Goal: Information Seeking & Learning: Learn about a topic

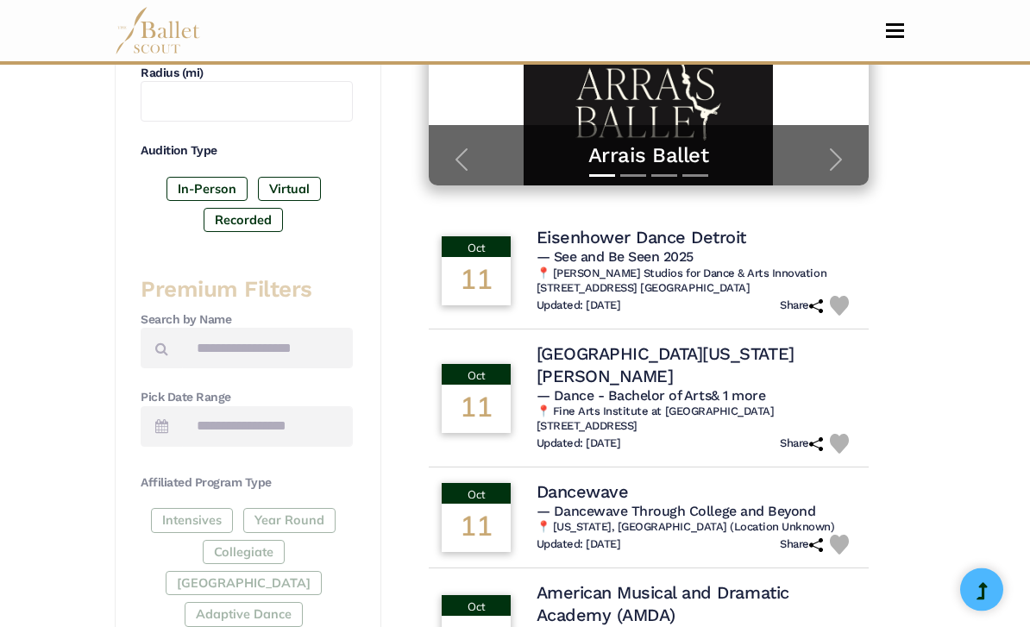
scroll to position [471, 0]
click at [223, 180] on label "In-Person" at bounding box center [207, 189] width 81 height 24
click at [278, 180] on label "Virtual" at bounding box center [289, 189] width 63 height 24
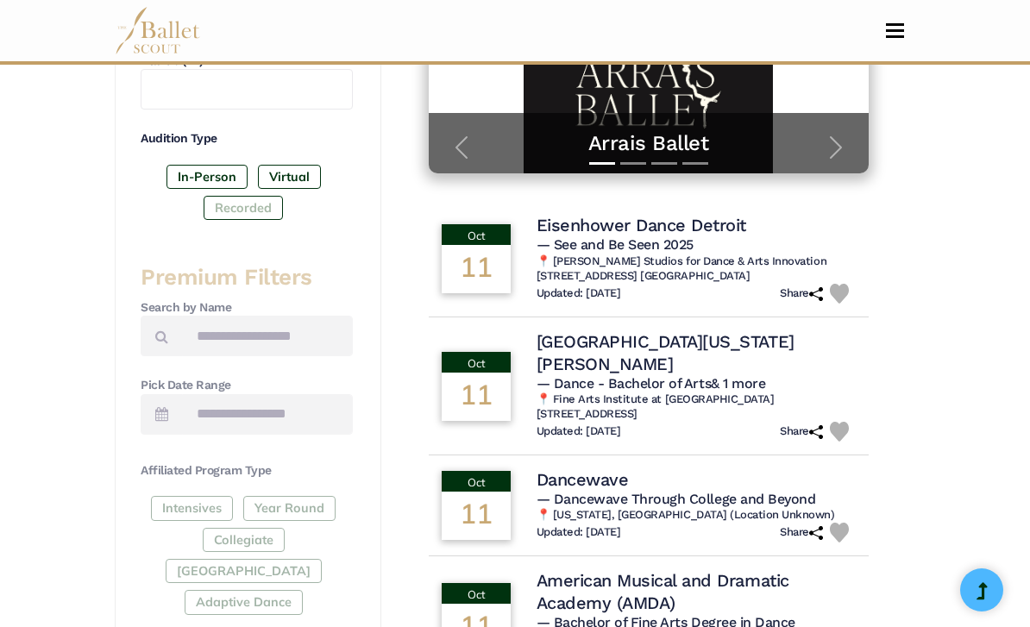
click at [249, 205] on label "Recorded" at bounding box center [243, 208] width 79 height 24
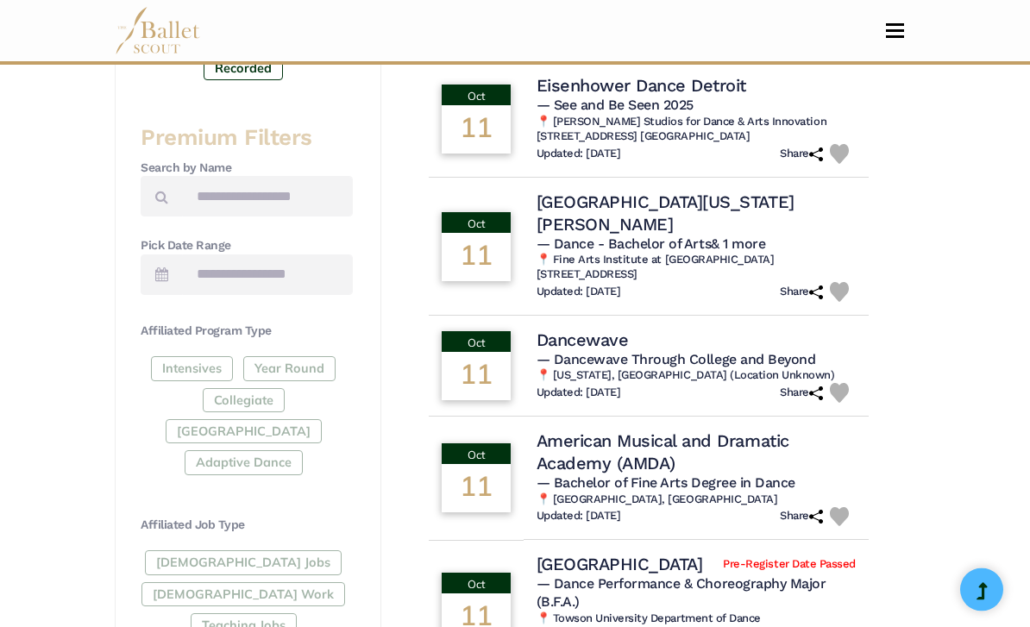
scroll to position [626, 0]
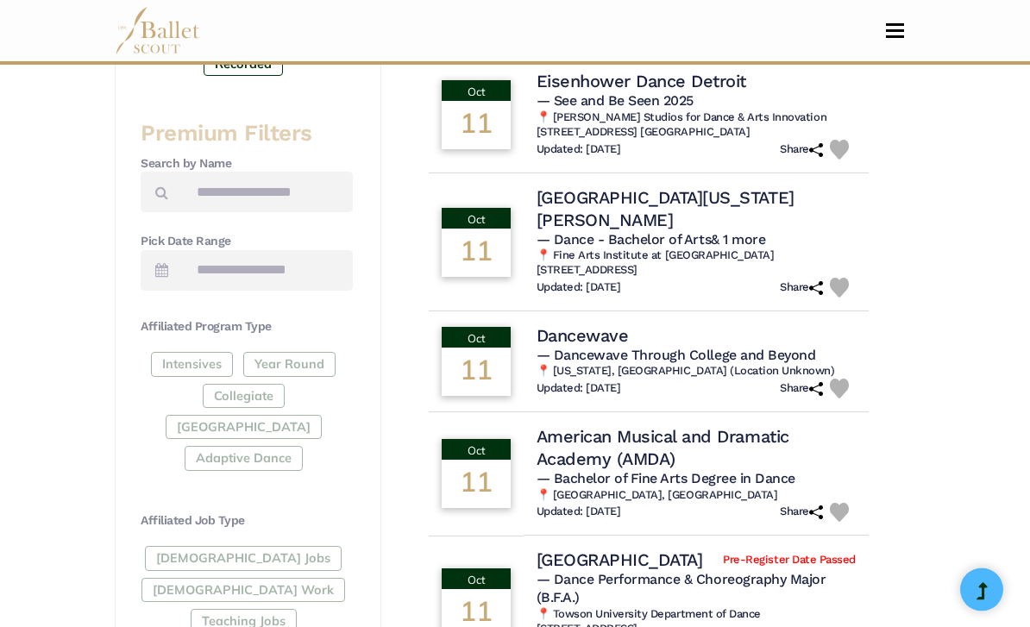
click at [214, 550] on div "Full-Time Jobs Gig Work Teaching Jobs" at bounding box center [247, 594] width 212 height 94
click at [222, 550] on div "Full-Time Jobs Gig Work Teaching Jobs" at bounding box center [247, 594] width 212 height 94
click at [223, 558] on div "Full-Time Jobs Gig Work Teaching Jobs" at bounding box center [247, 594] width 212 height 94
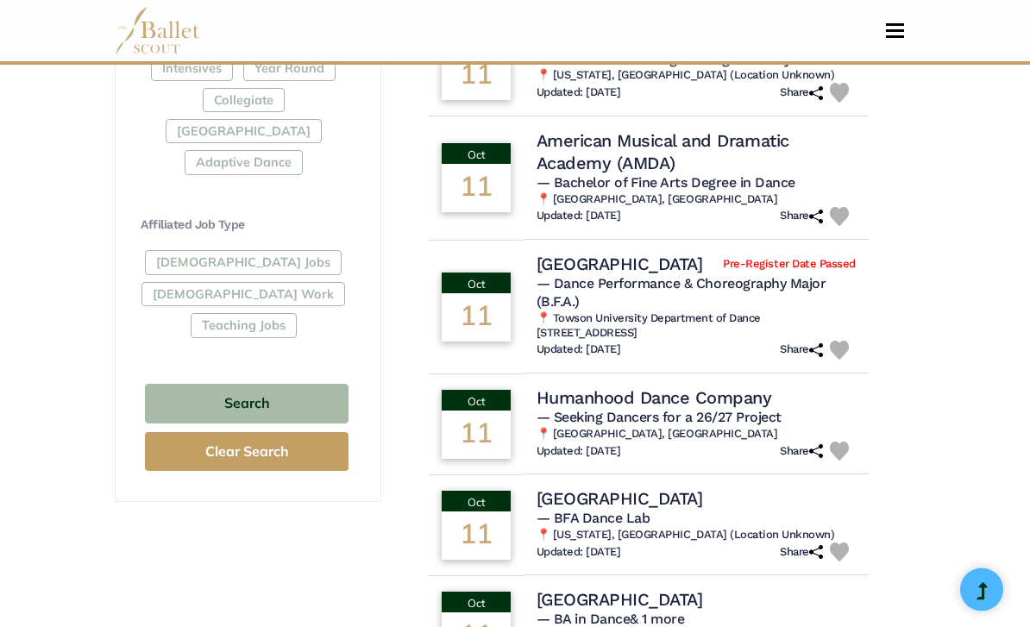
scroll to position [923, 0]
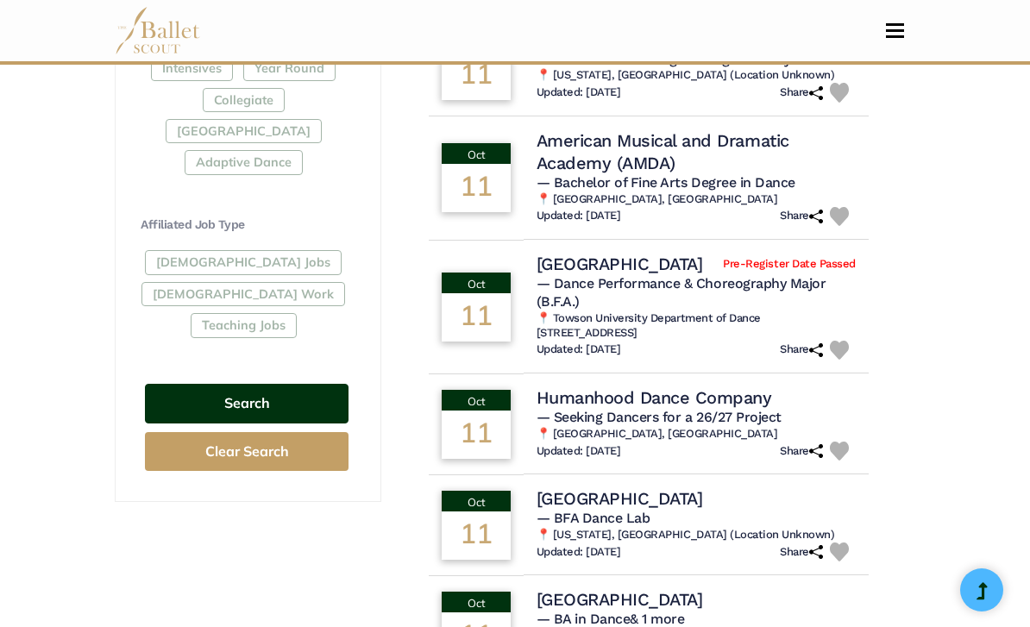
click at [308, 384] on button "Search" at bounding box center [247, 404] width 204 height 41
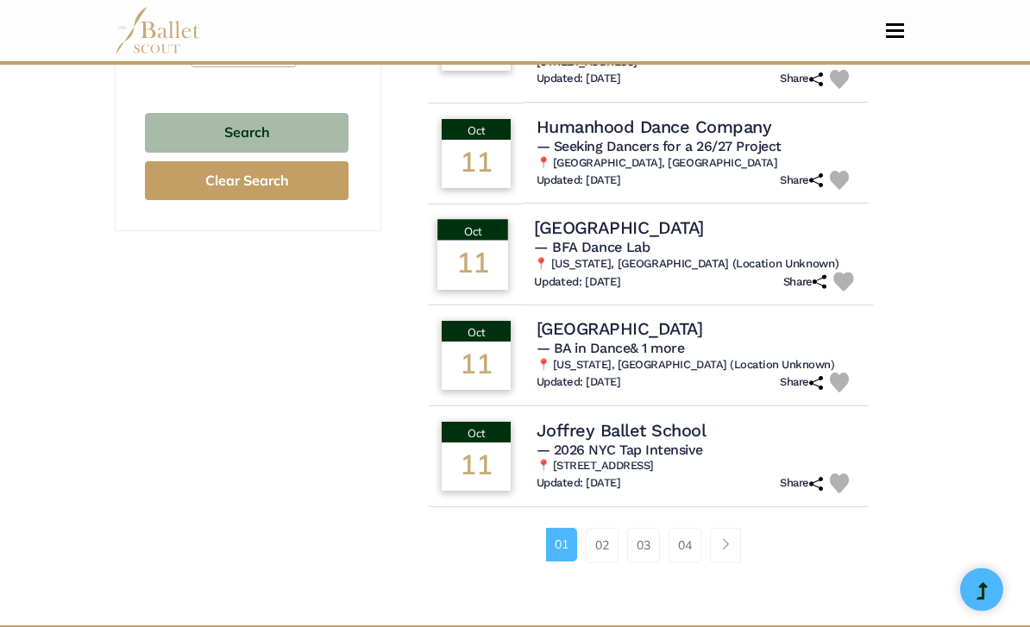
scroll to position [1195, 0]
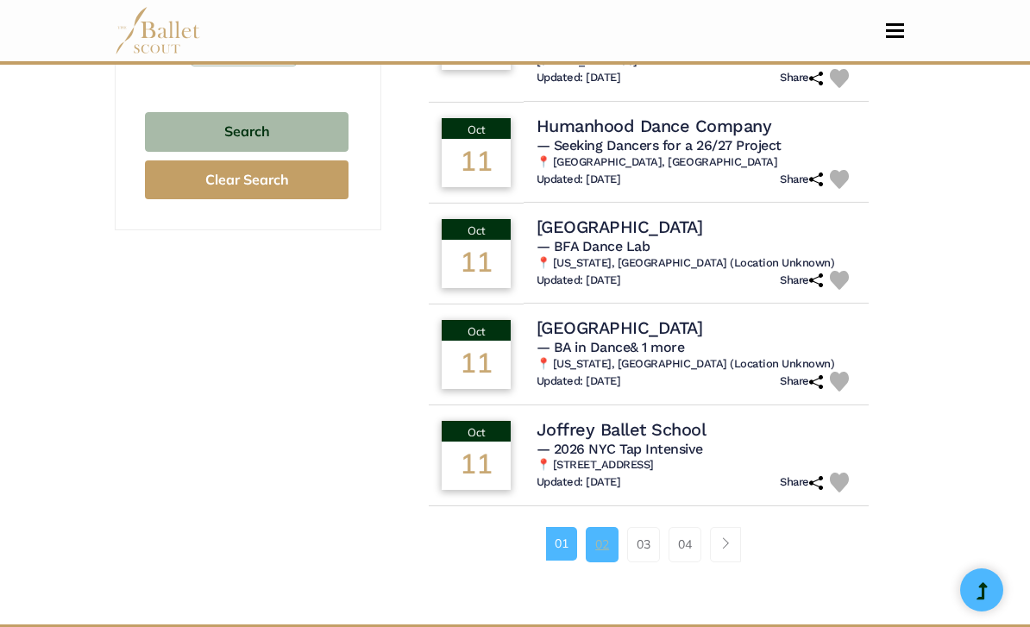
click at [609, 527] on link "02" at bounding box center [602, 544] width 33 height 35
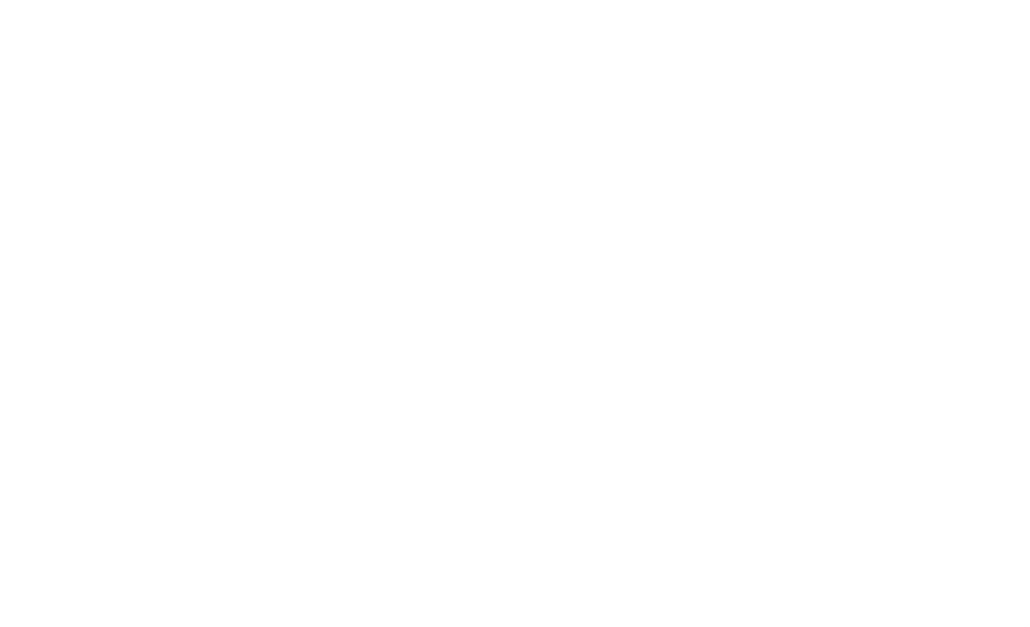
scroll to position [1250, 0]
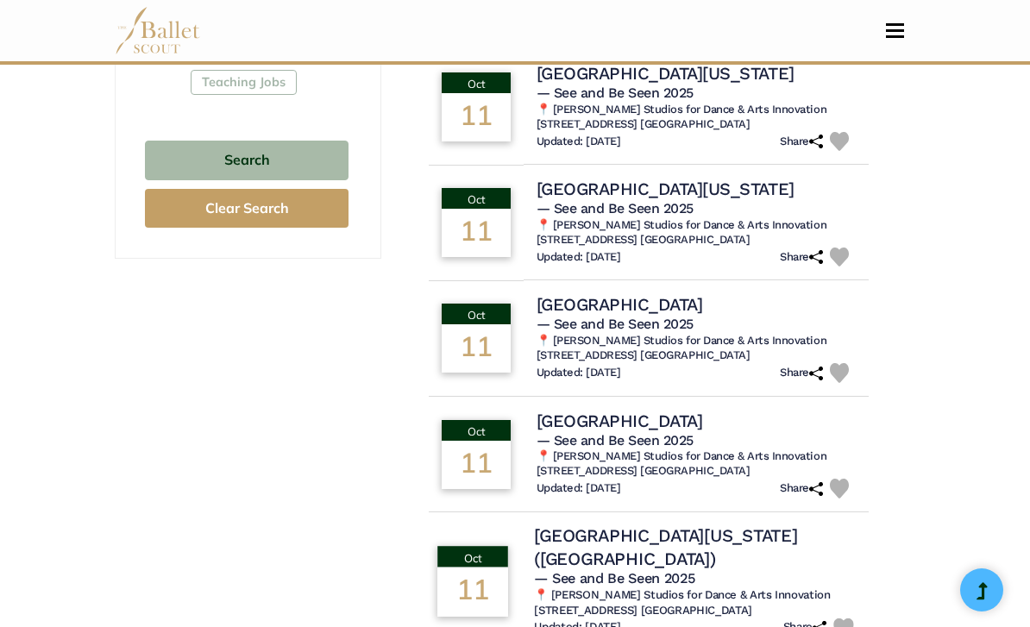
scroll to position [1176, 0]
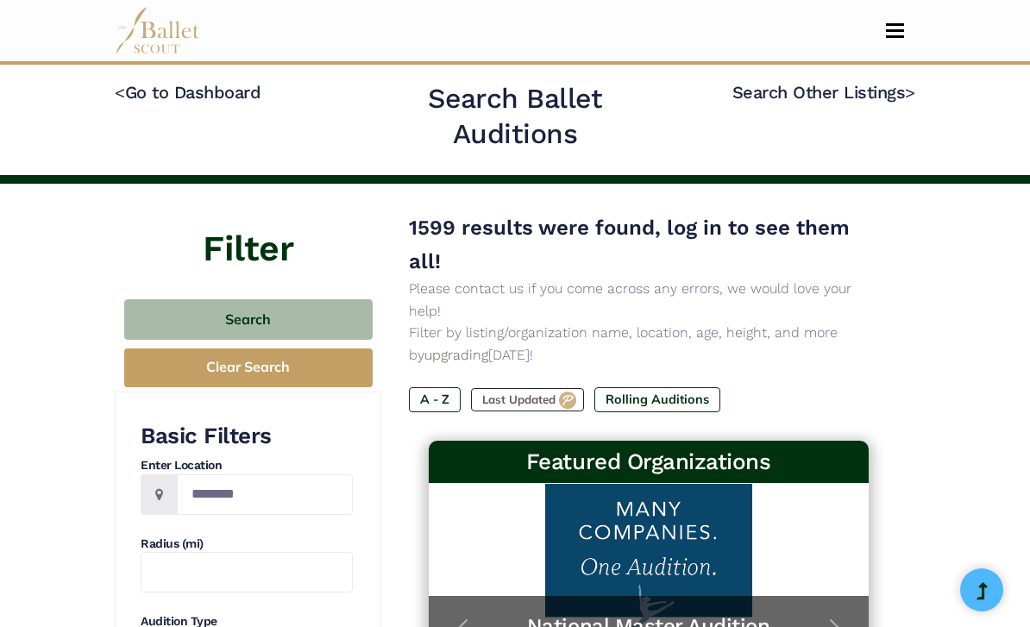
scroll to position [1231, 0]
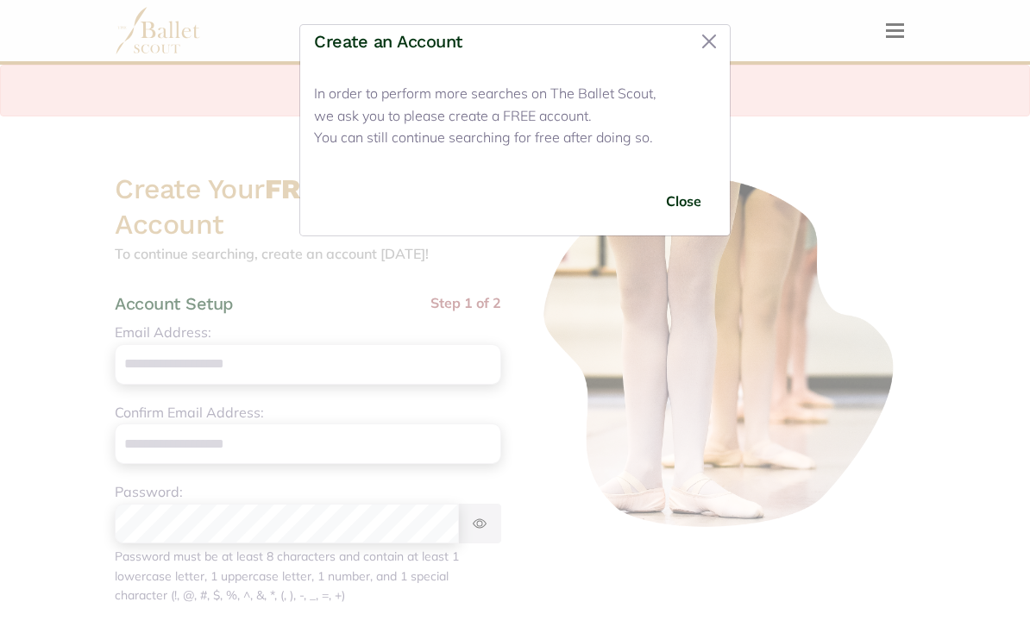
click at [693, 204] on button "Close" at bounding box center [683, 201] width 65 height 41
